Goal: Information Seeking & Learning: Learn about a topic

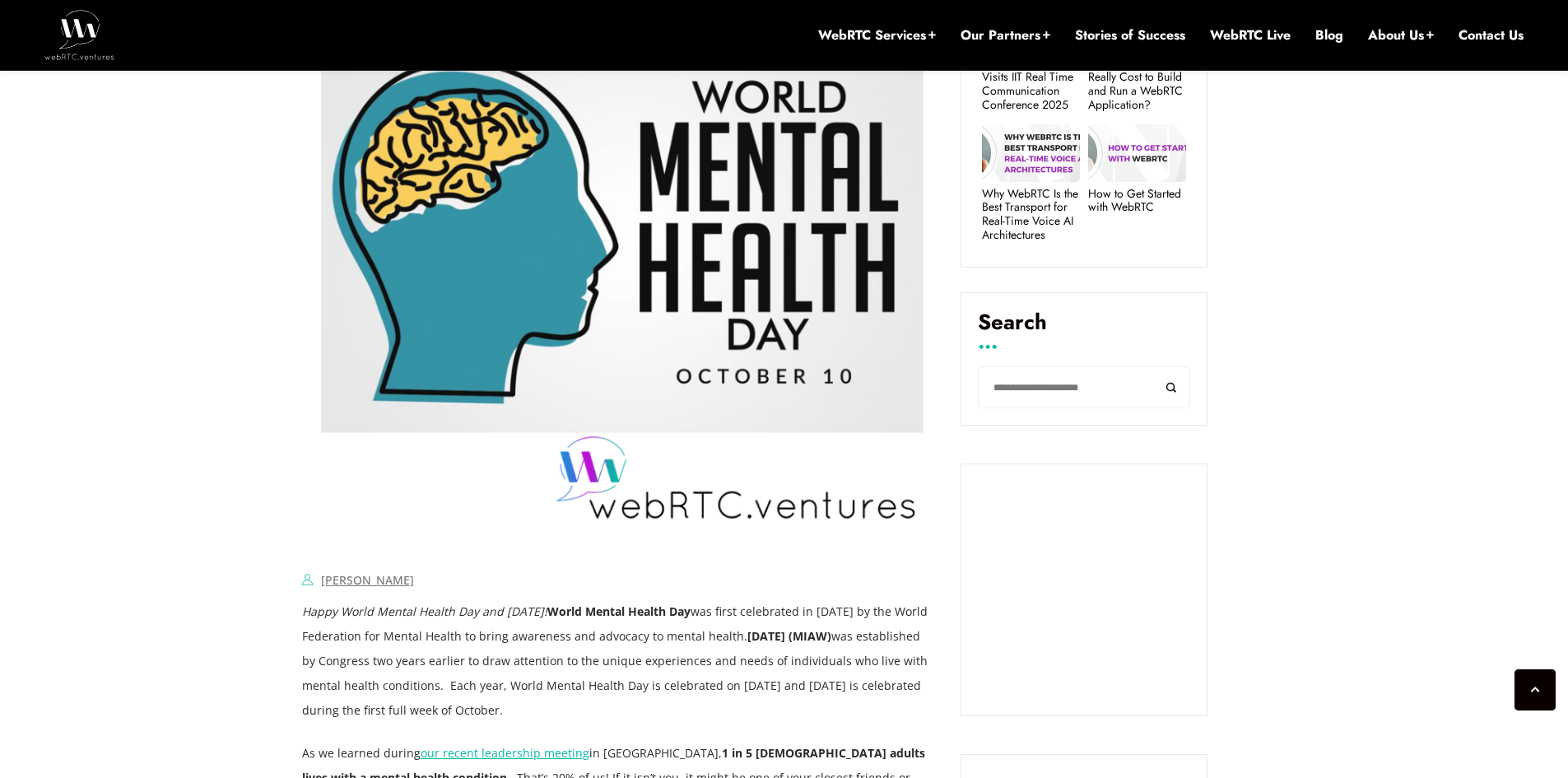
scroll to position [922, 0]
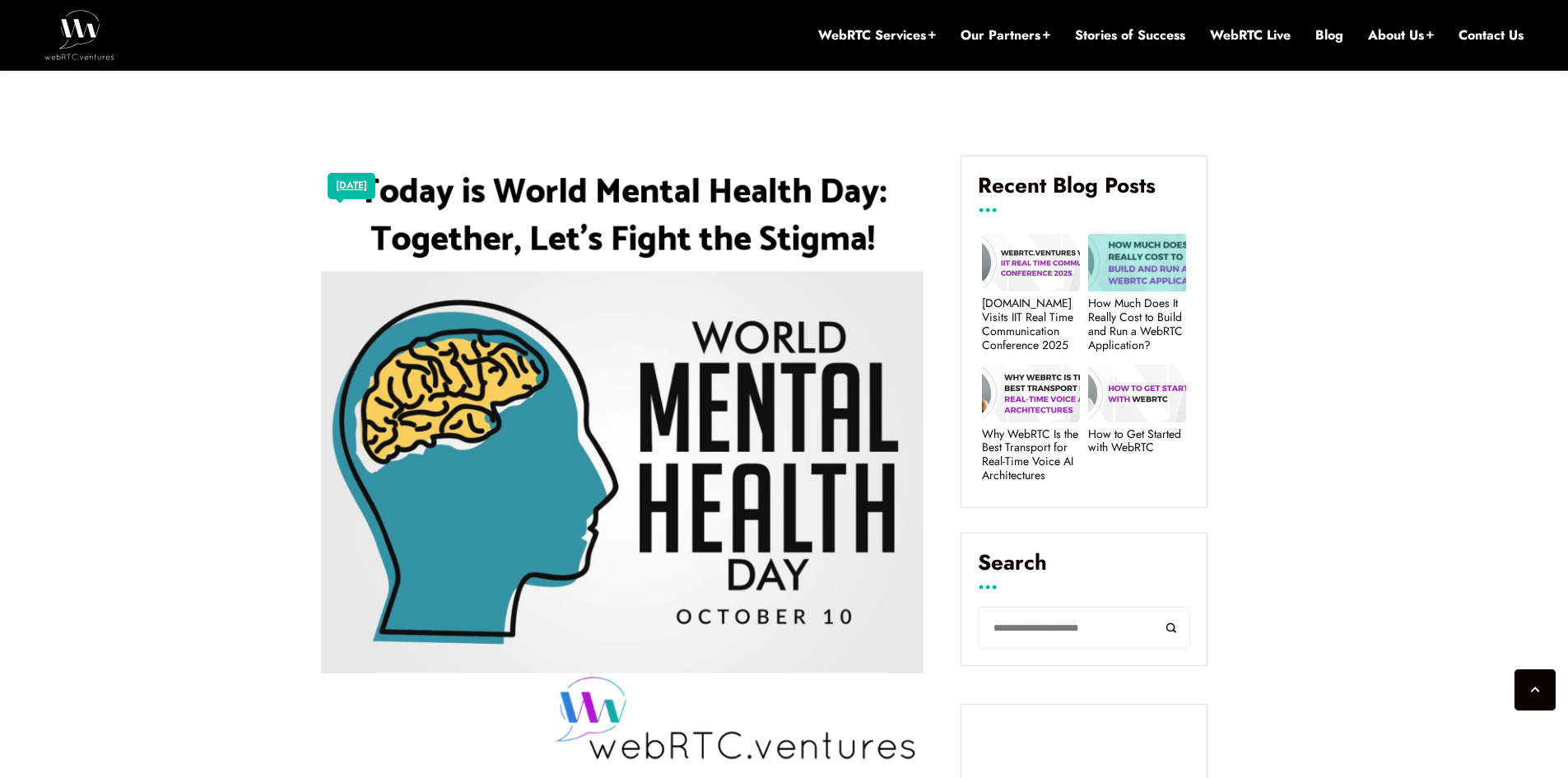
scroll to position [633, 0]
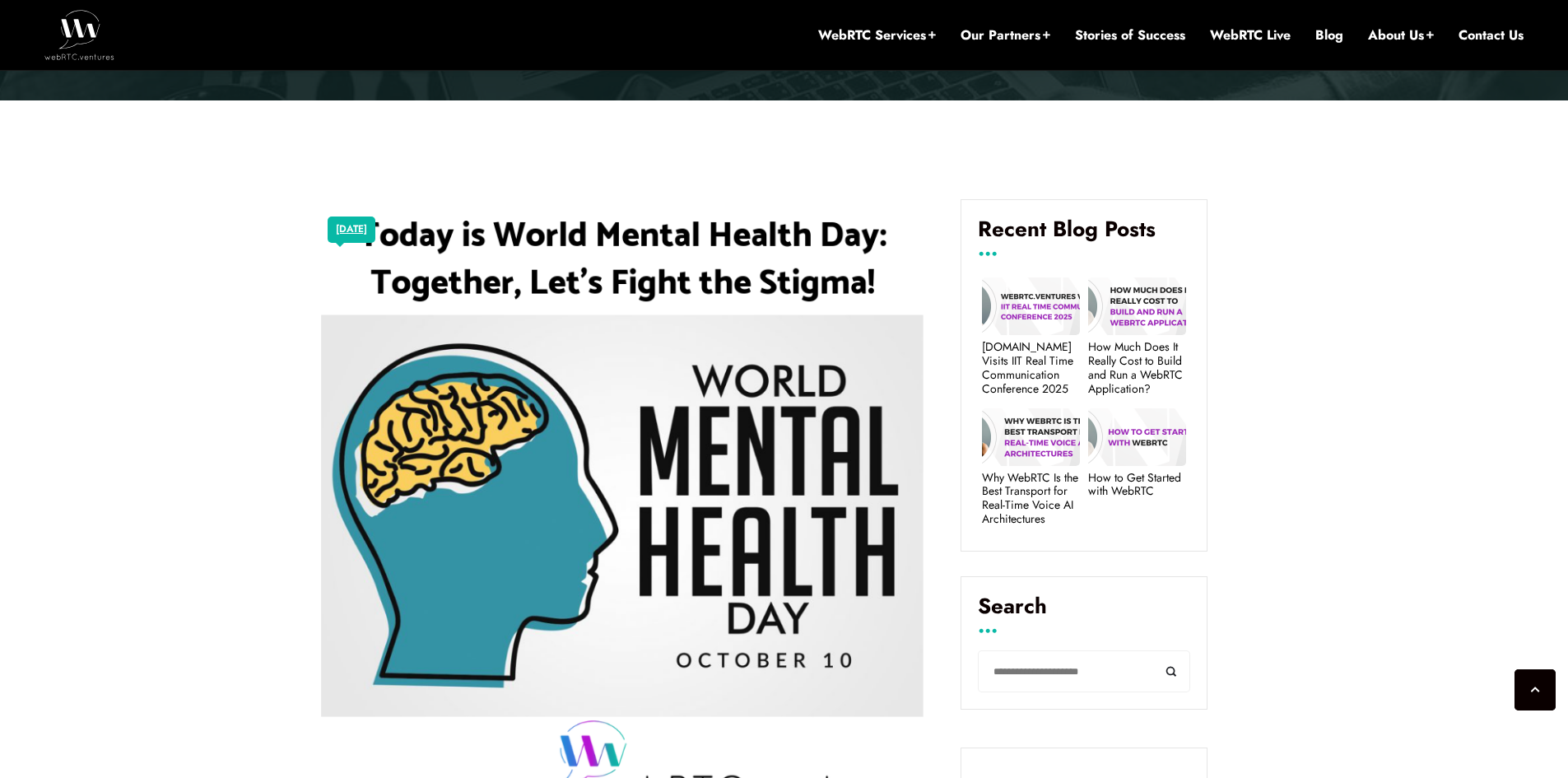
click at [367, 219] on link "[DATE]" at bounding box center [351, 229] width 31 height 21
